Goal: Task Accomplishment & Management: Use online tool/utility

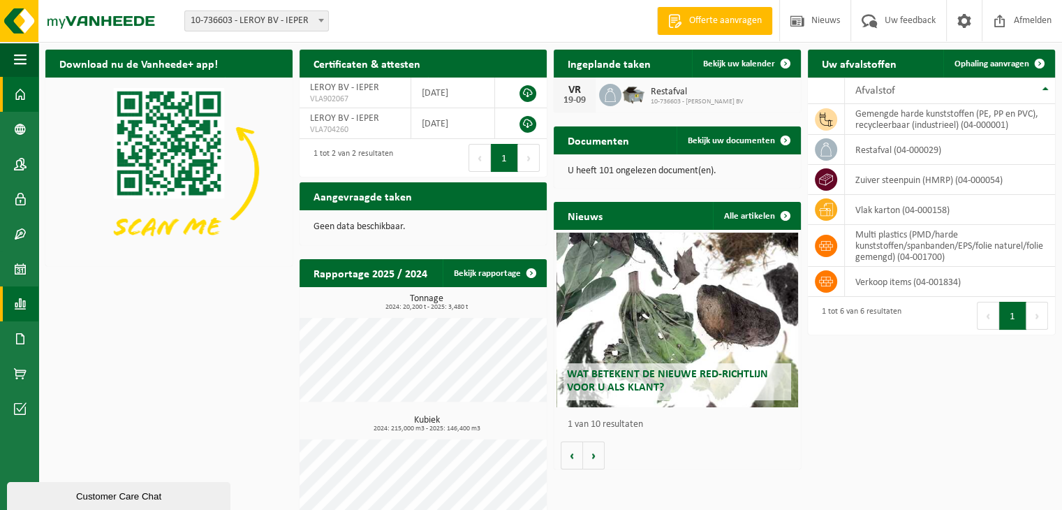
click at [25, 305] on span at bounding box center [20, 303] width 13 height 35
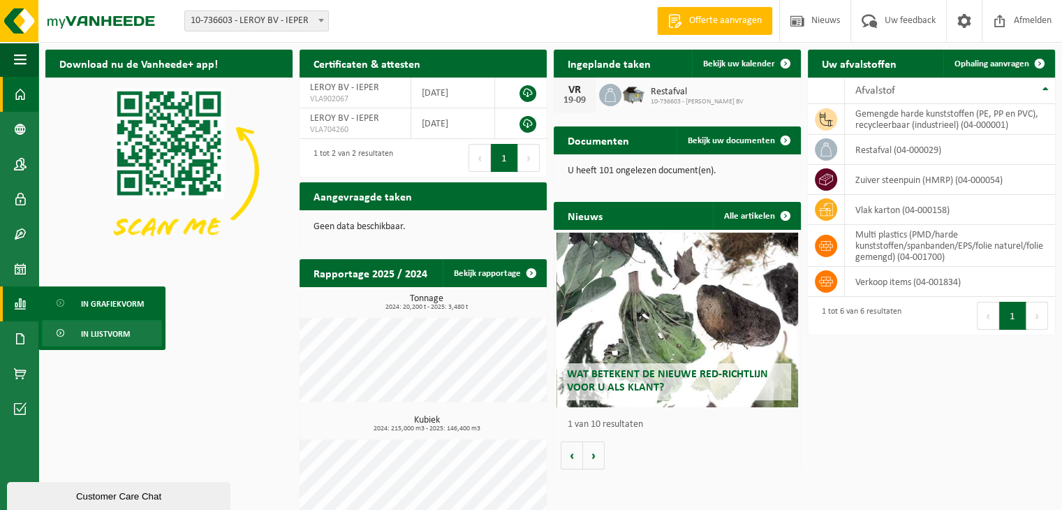
click at [87, 330] on span "In lijstvorm" at bounding box center [105, 334] width 49 height 27
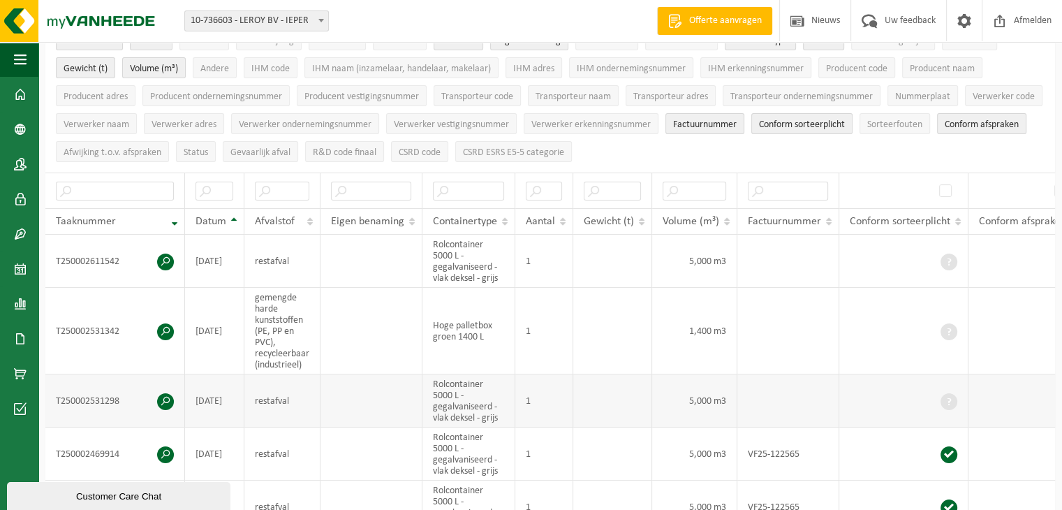
scroll to position [140, 0]
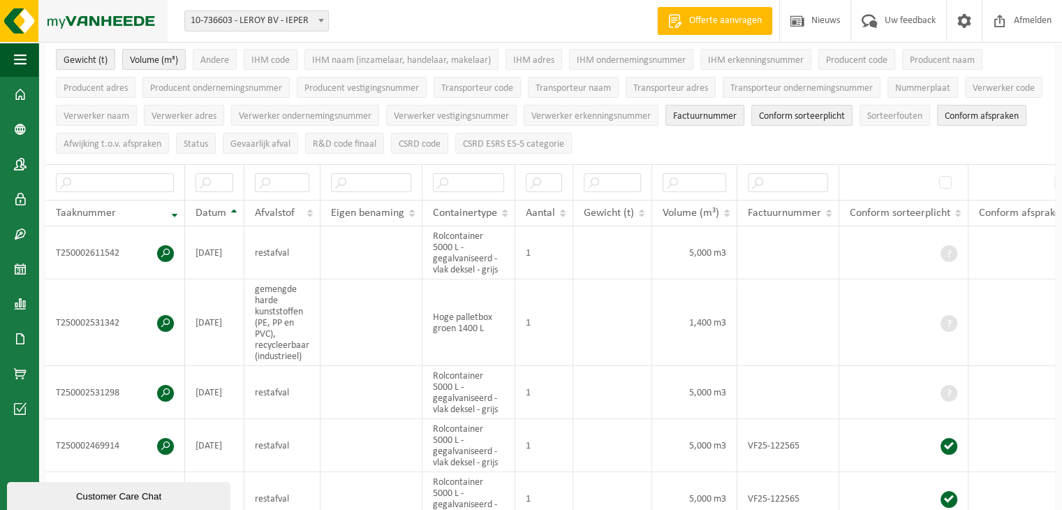
click at [108, 21] on img at bounding box center [84, 21] width 168 height 42
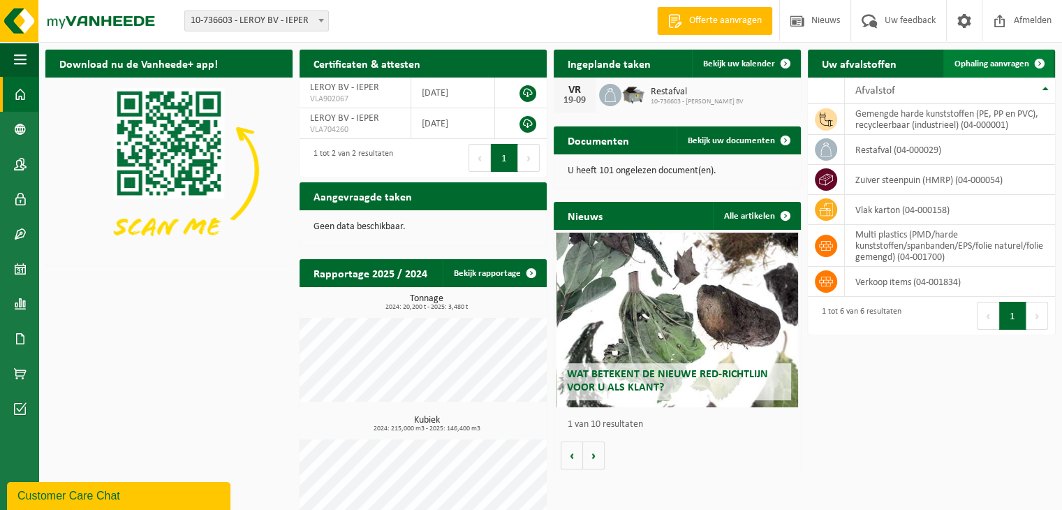
click at [1009, 64] on span "Ophaling aanvragen" at bounding box center [992, 63] width 75 height 9
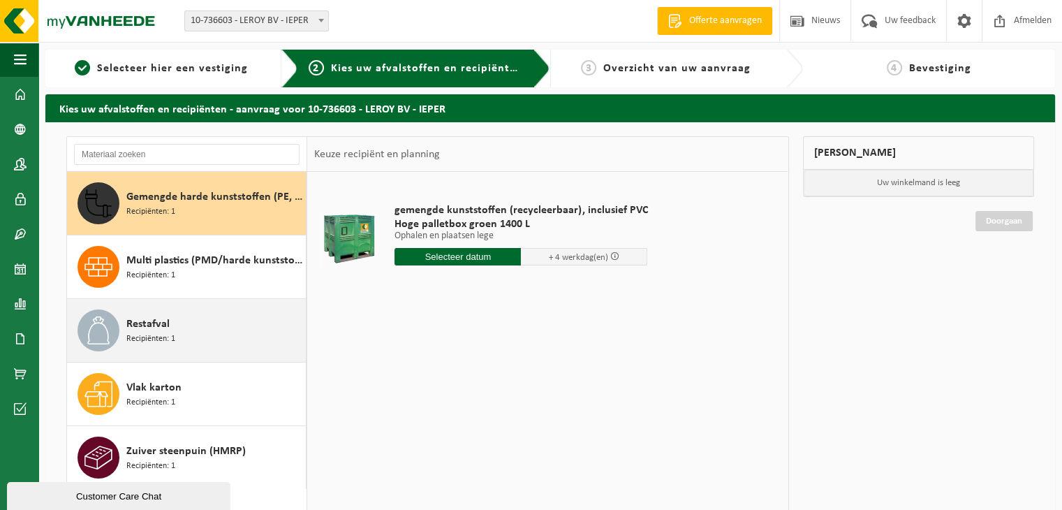
click at [113, 330] on span at bounding box center [99, 330] width 42 height 42
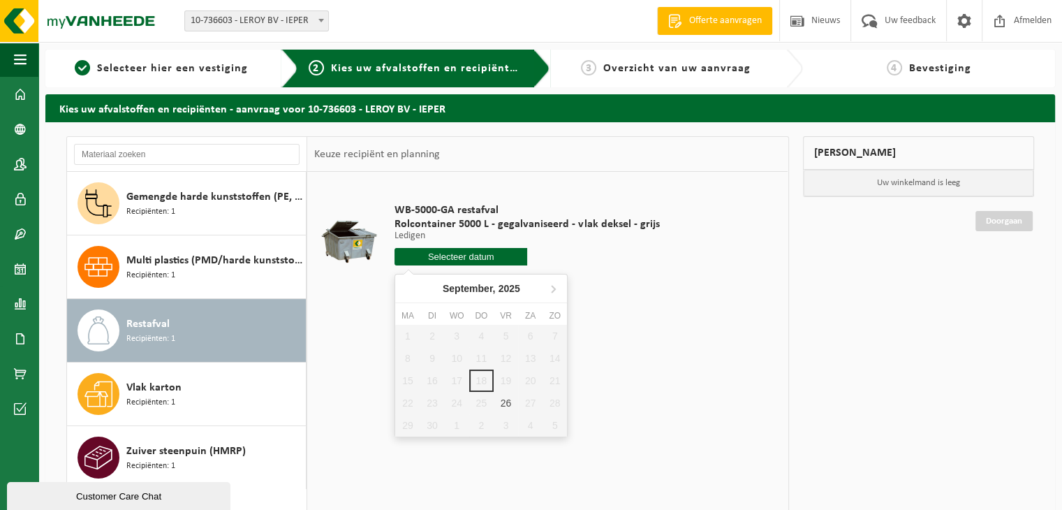
click at [439, 254] on input "text" at bounding box center [461, 256] width 133 height 17
click at [503, 409] on div "26" at bounding box center [506, 403] width 24 height 22
type input "Van 2025-09-26"
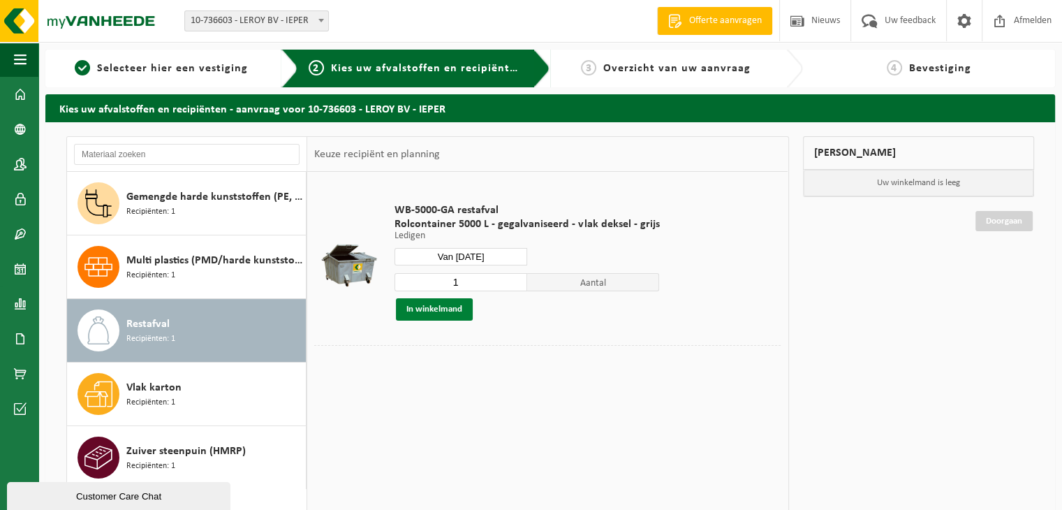
click at [432, 312] on button "In winkelmand" at bounding box center [434, 309] width 77 height 22
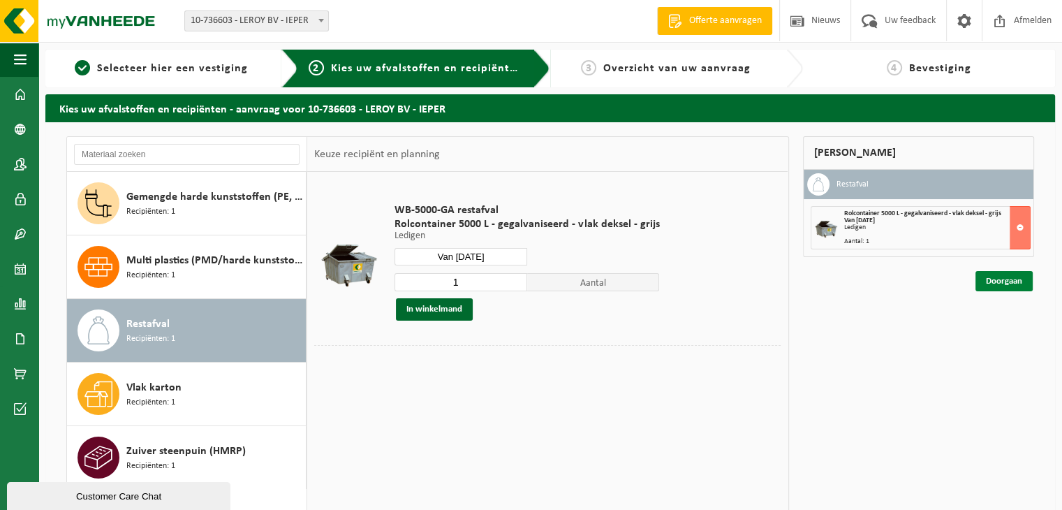
click at [995, 279] on link "Doorgaan" at bounding box center [1004, 281] width 57 height 20
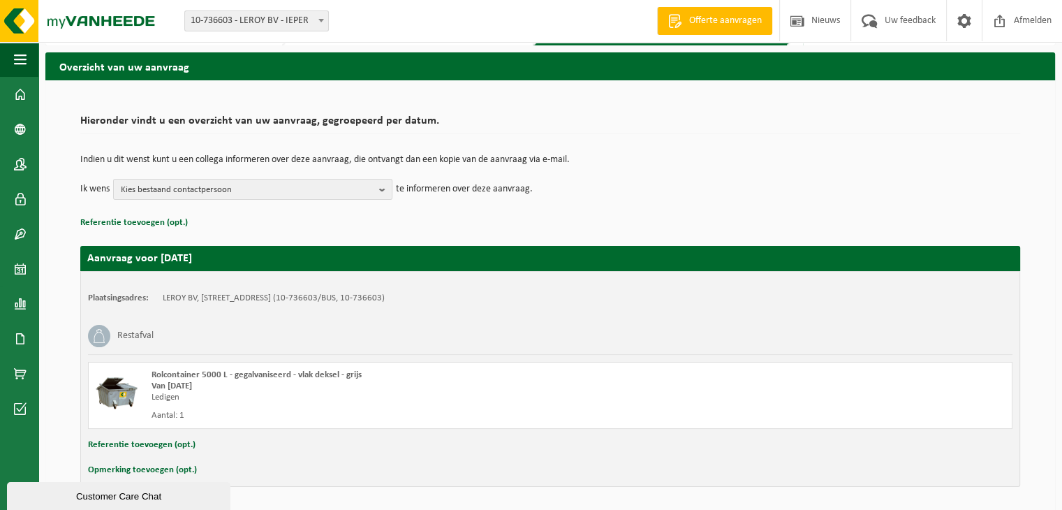
scroll to position [89, 0]
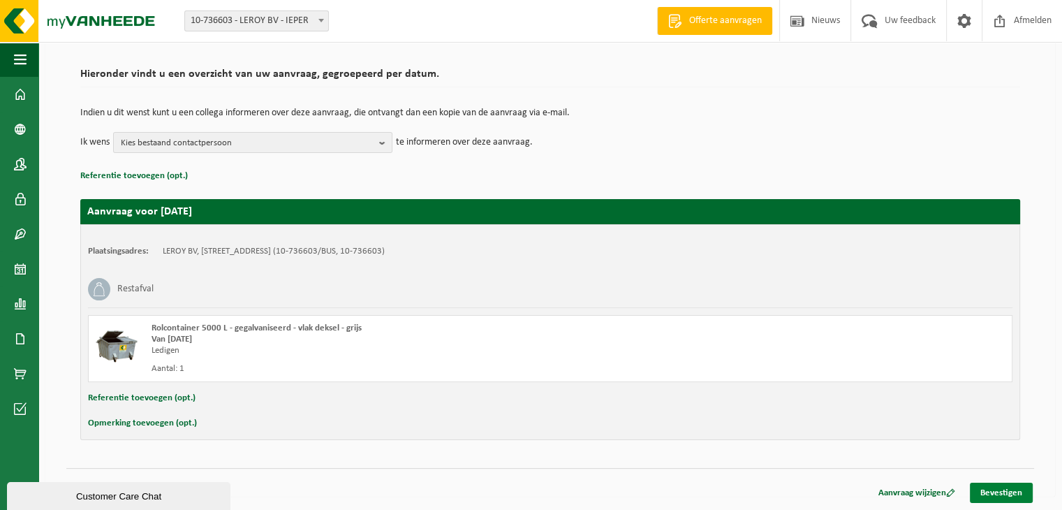
click at [1019, 496] on link "Bevestigen" at bounding box center [1001, 493] width 63 height 20
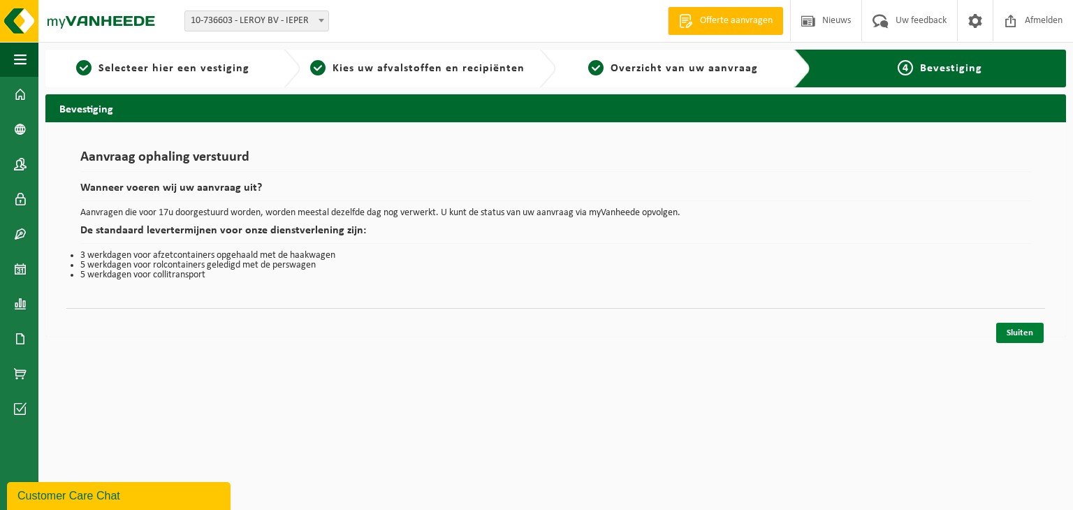
click at [1009, 333] on link "Sluiten" at bounding box center [1019, 333] width 47 height 20
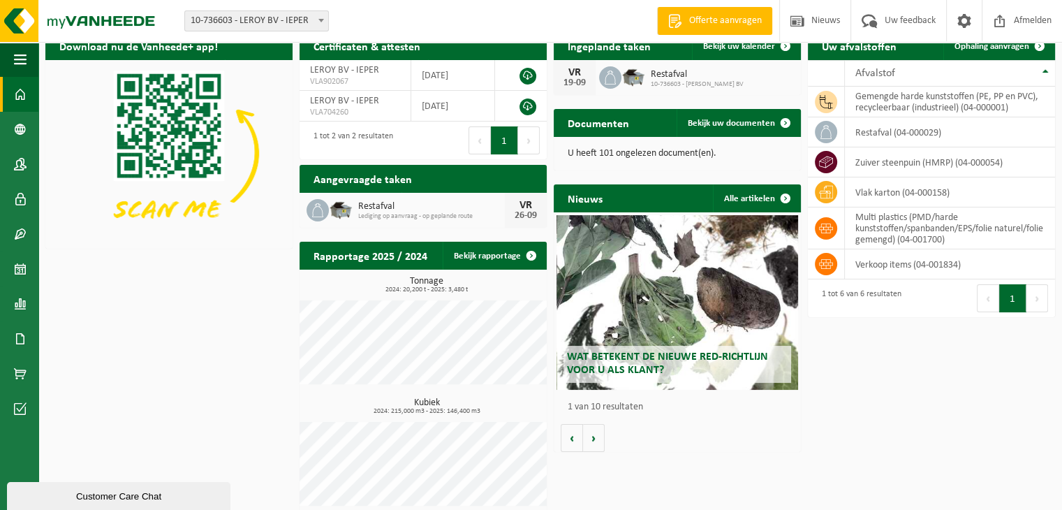
scroll to position [27, 0]
